Goal: Task Accomplishment & Management: Manage account settings

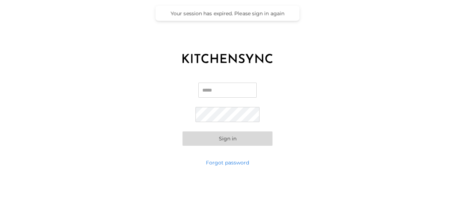
click at [243, 90] on input "Email" at bounding box center [227, 90] width 58 height 15
type input "**********"
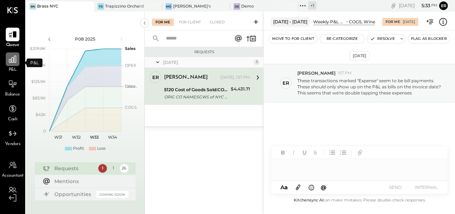
click at [9, 62] on icon at bounding box center [12, 59] width 7 height 7
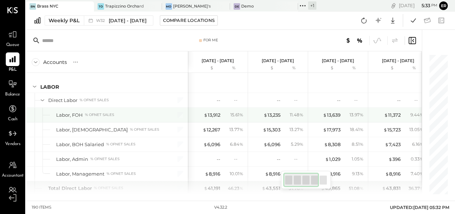
scroll to position [1304, 0]
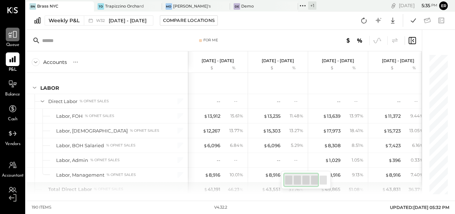
click at [14, 38] on icon at bounding box center [12, 34] width 9 height 9
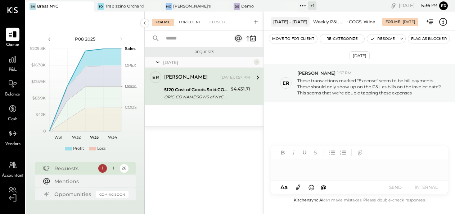
click at [189, 23] on div "For Client" at bounding box center [189, 22] width 29 height 7
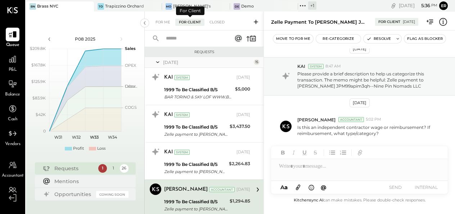
scroll to position [67, 0]
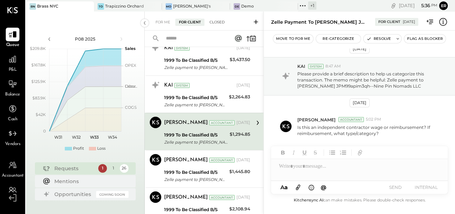
click at [215, 23] on div "Closed" at bounding box center [217, 22] width 22 height 7
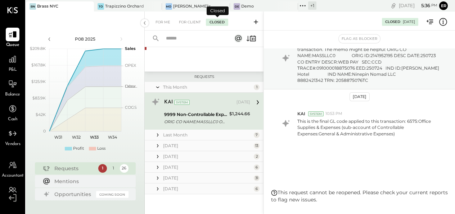
scroll to position [28, 0]
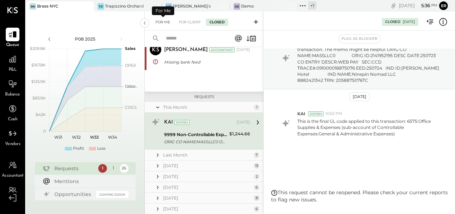
click at [161, 24] on div "For Me" at bounding box center [163, 22] width 22 height 7
